Goal: Transaction & Acquisition: Purchase product/service

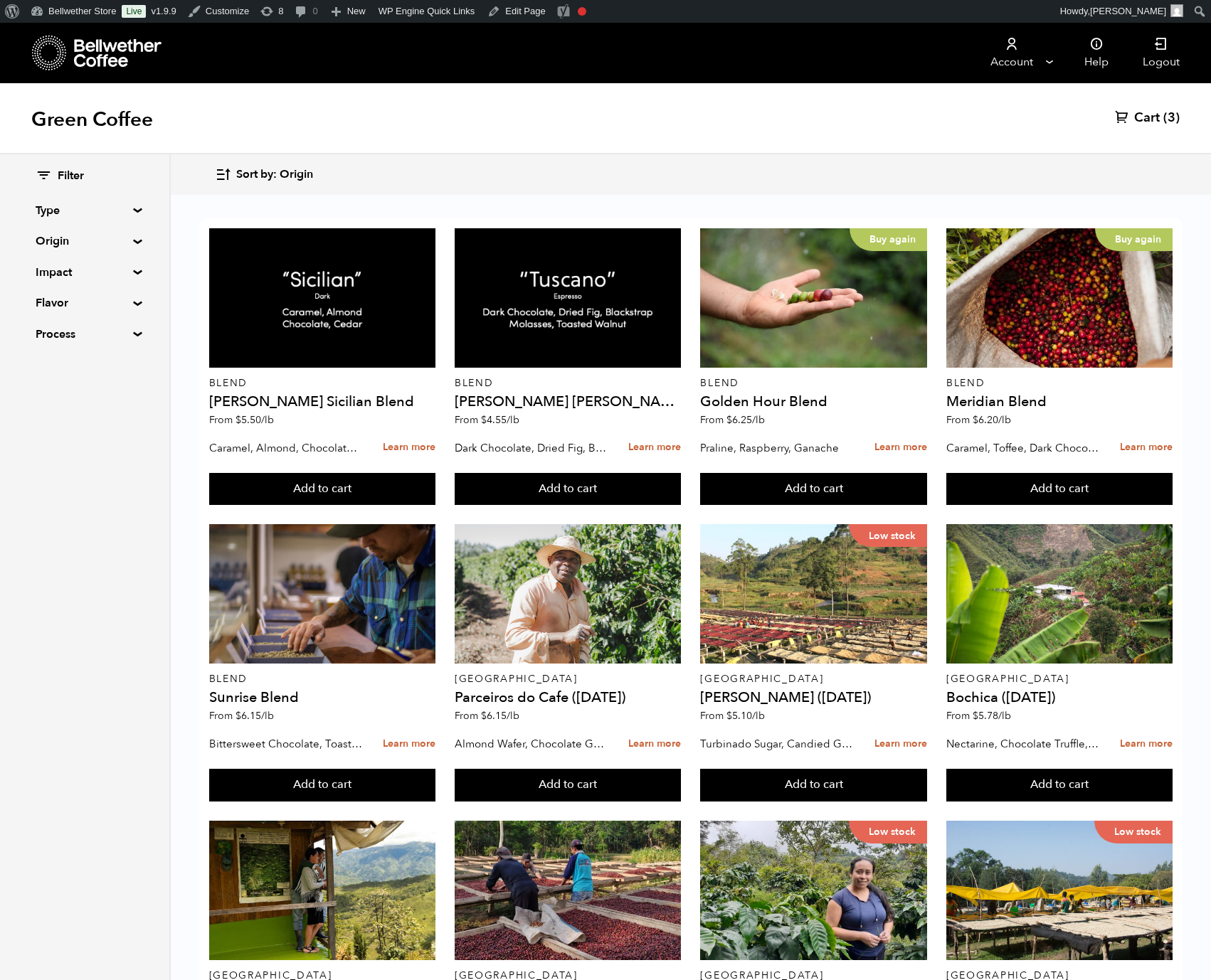
click at [133, 219] on summary "Type" at bounding box center [85, 210] width 98 height 17
click at [134, 219] on summary "Type" at bounding box center [85, 210] width 99 height 17
click at [133, 250] on summary "Origin" at bounding box center [85, 241] width 98 height 17
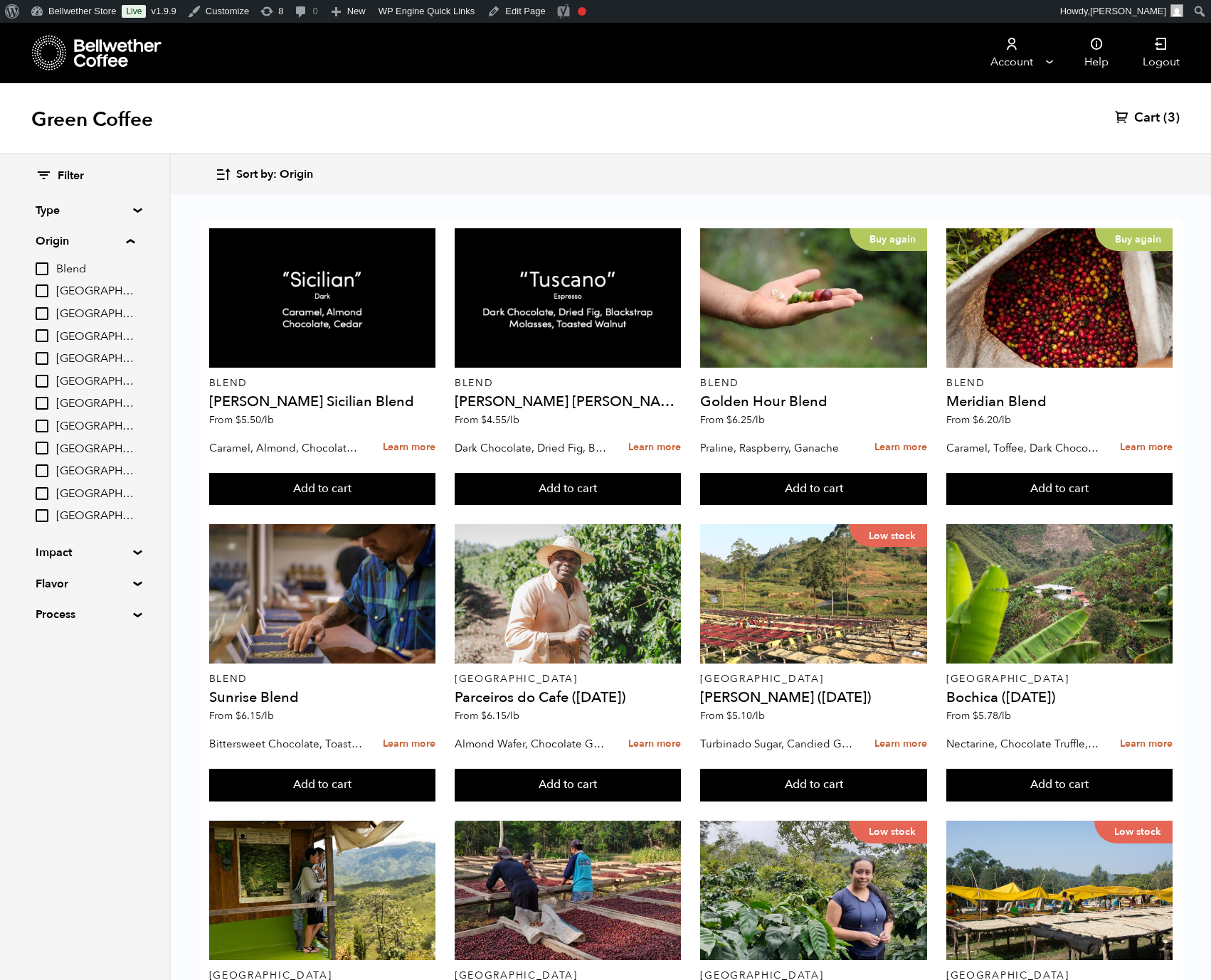
click at [133, 502] on span "[GEOGRAPHIC_DATA]" at bounding box center [95, 494] width 78 height 16
click at [0, 0] on input "[GEOGRAPHIC_DATA]" at bounding box center [0, 0] width 0 height 0
checkbox input "true"
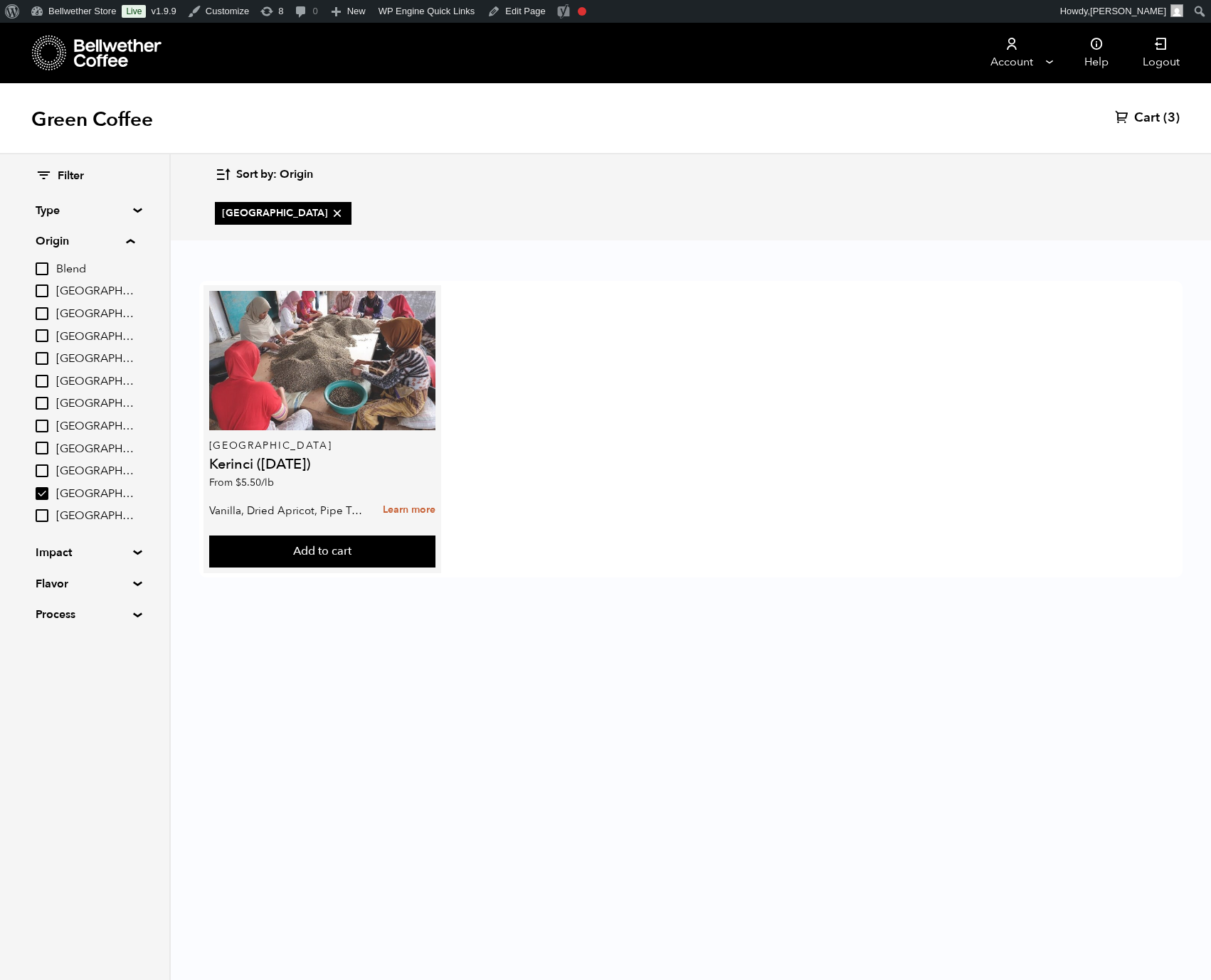
click at [435, 405] on div at bounding box center [323, 360] width 227 height 139
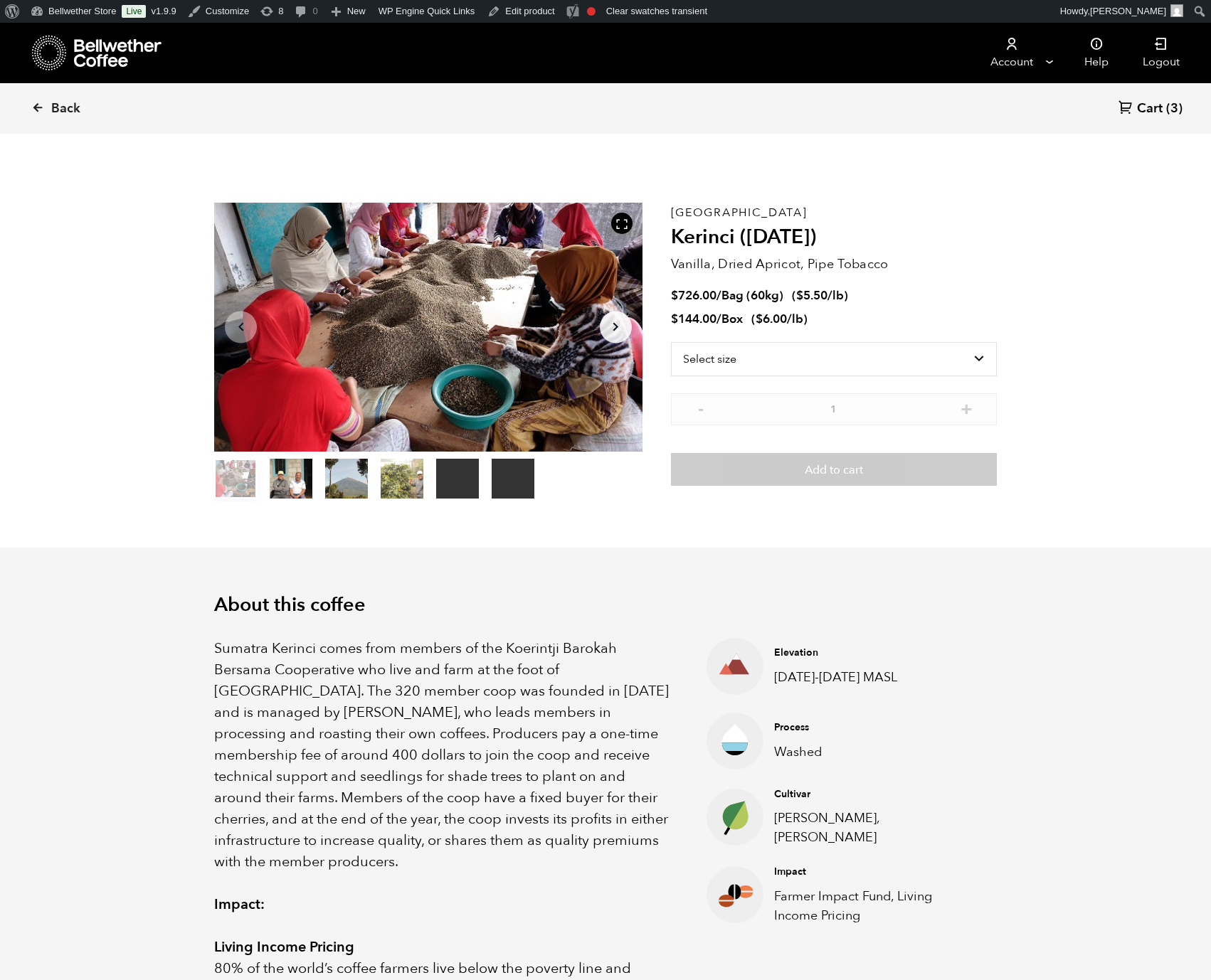
scroll to position [619, 703]
select select "box"
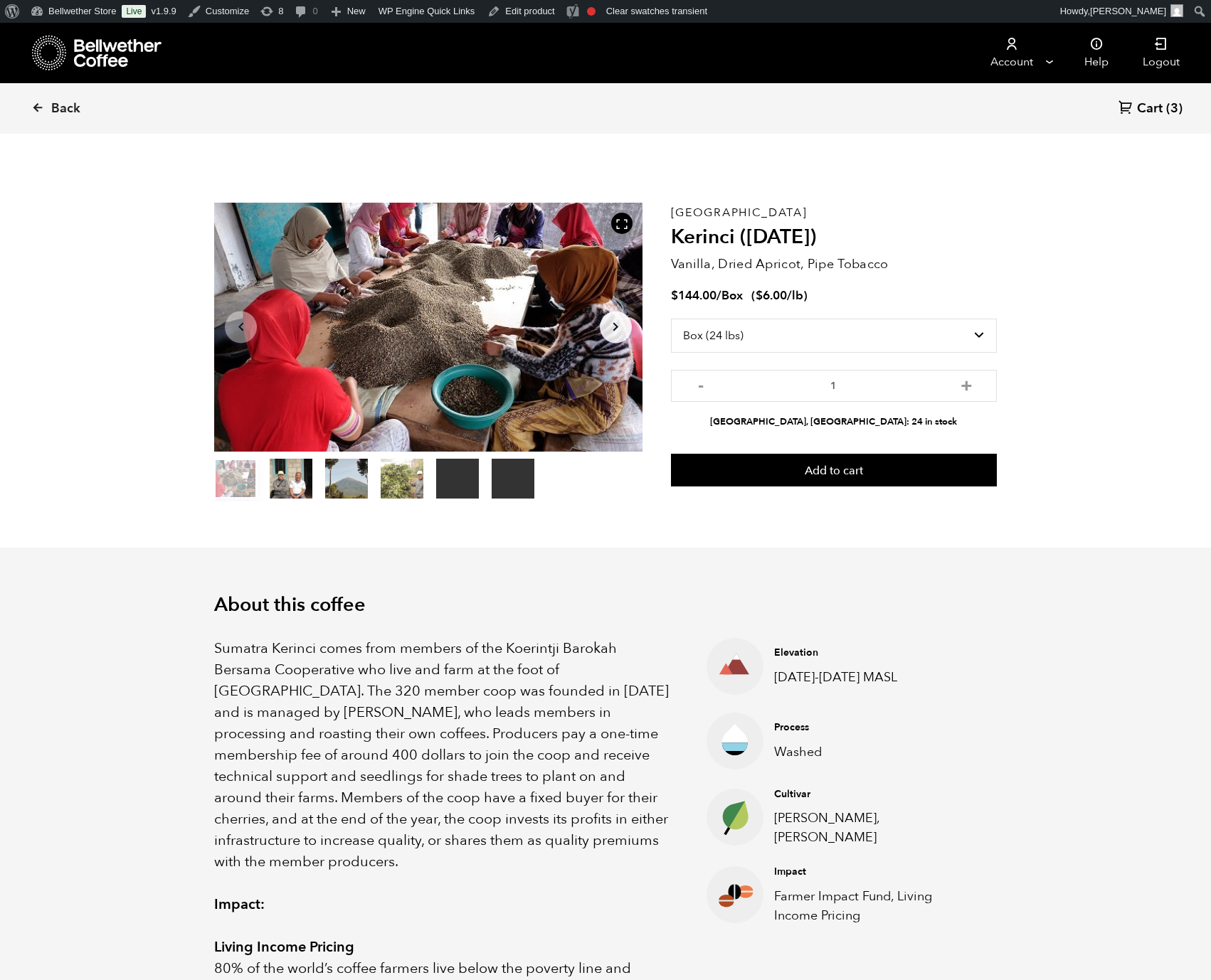
scroll to position [0, 0]
click at [98, 10] on link "Bellwether Store" at bounding box center [73, 11] width 97 height 23
click at [81, 30] on link "Dashboard" at bounding box center [81, 36] width 114 height 19
